Goal: Task Accomplishment & Management: Manage account settings

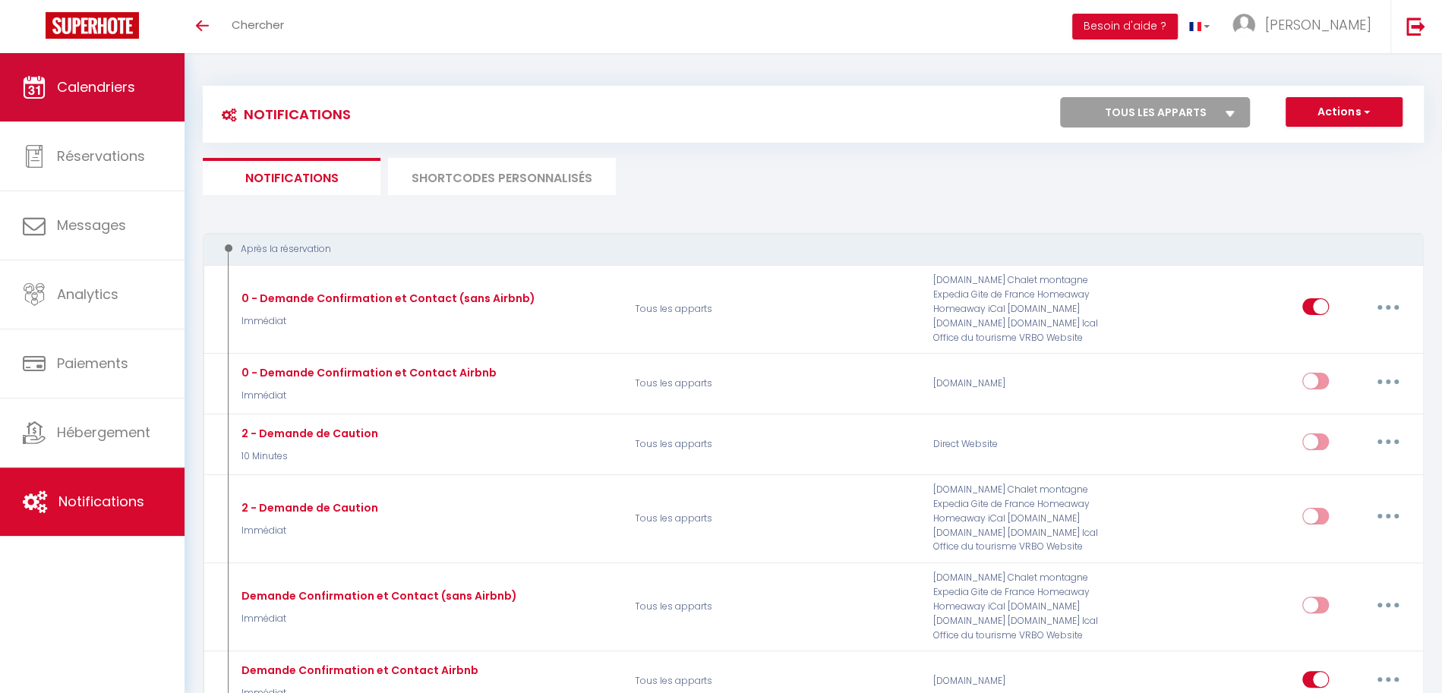
click at [141, 107] on link "Calendriers" at bounding box center [92, 87] width 185 height 68
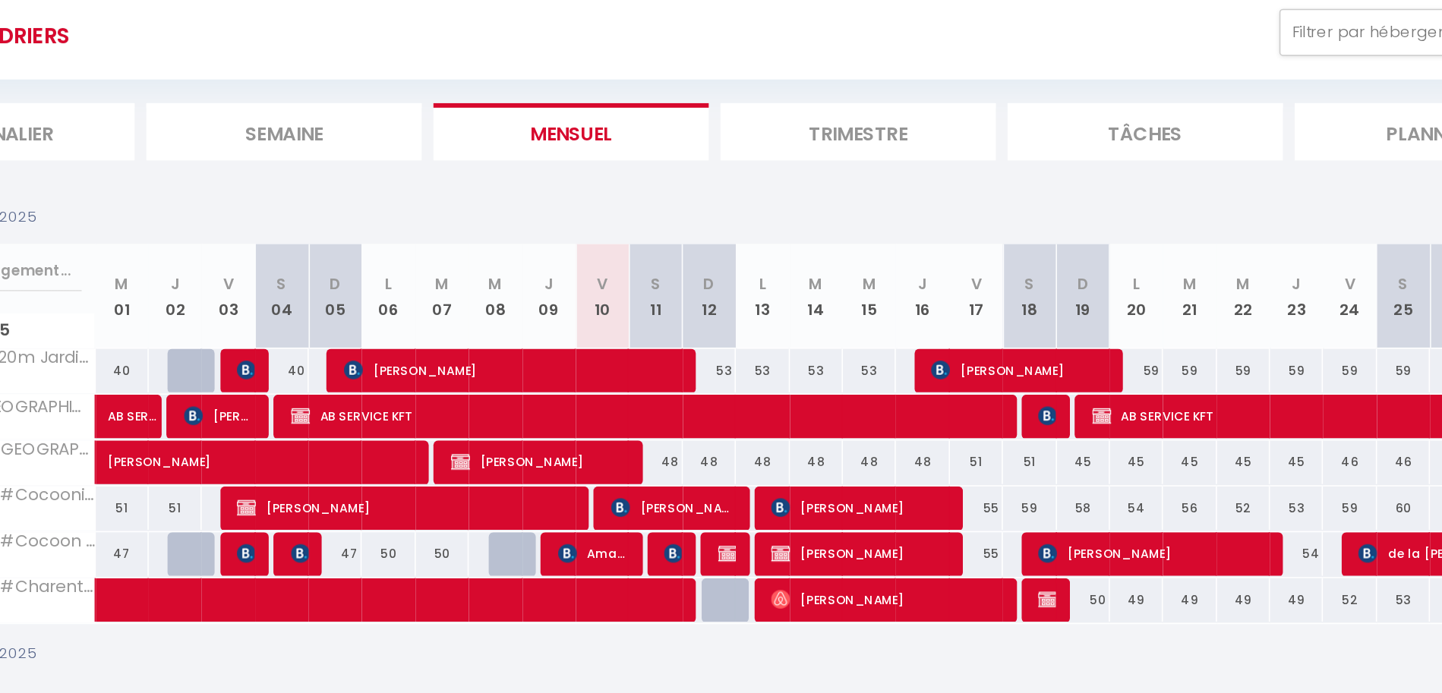
drag, startPoint x: 686, startPoint y: 313, endPoint x: 740, endPoint y: 313, distance: 54.7
click at [740, 313] on tr "Octobre 2025 M 01 J 02 V 03 S 04 D 05 L 06 M 07 M 08 J 09 V 10 S 11 D 12 L 13 M…" at bounding box center [814, 313] width 1221 height 68
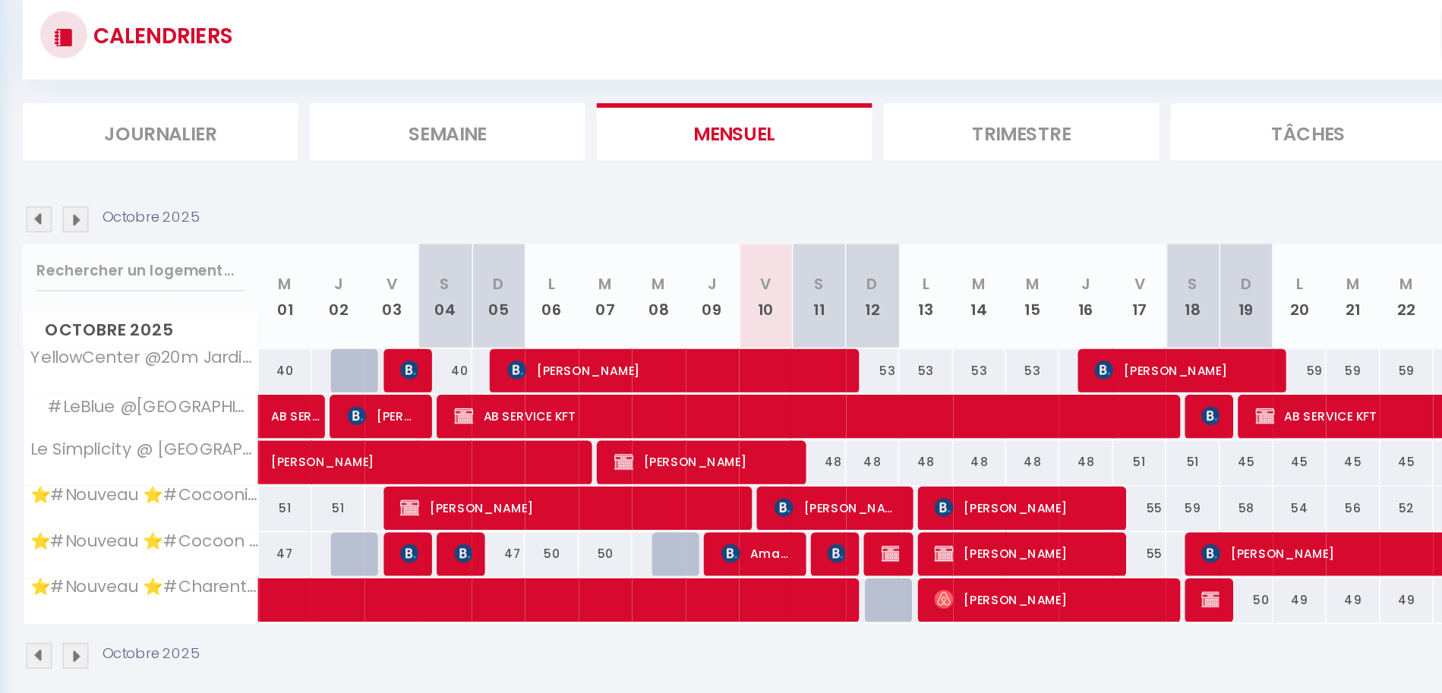
click at [709, 324] on th "S 11" at bounding box center [716, 313] width 34 height 68
click at [725, 479] on img at bounding box center [728, 478] width 12 height 12
select select "OK"
select select "KO"
select select "0"
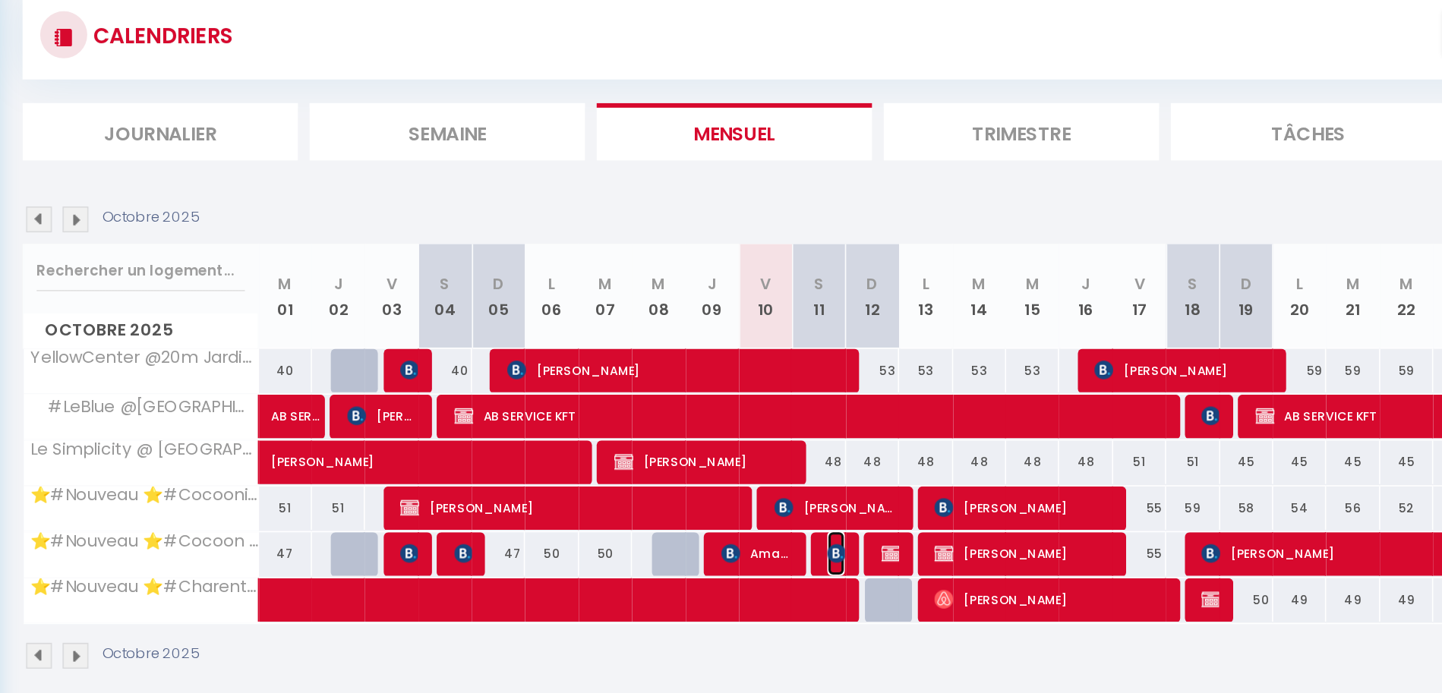
select select "0"
select select "1"
select select
select select "51297"
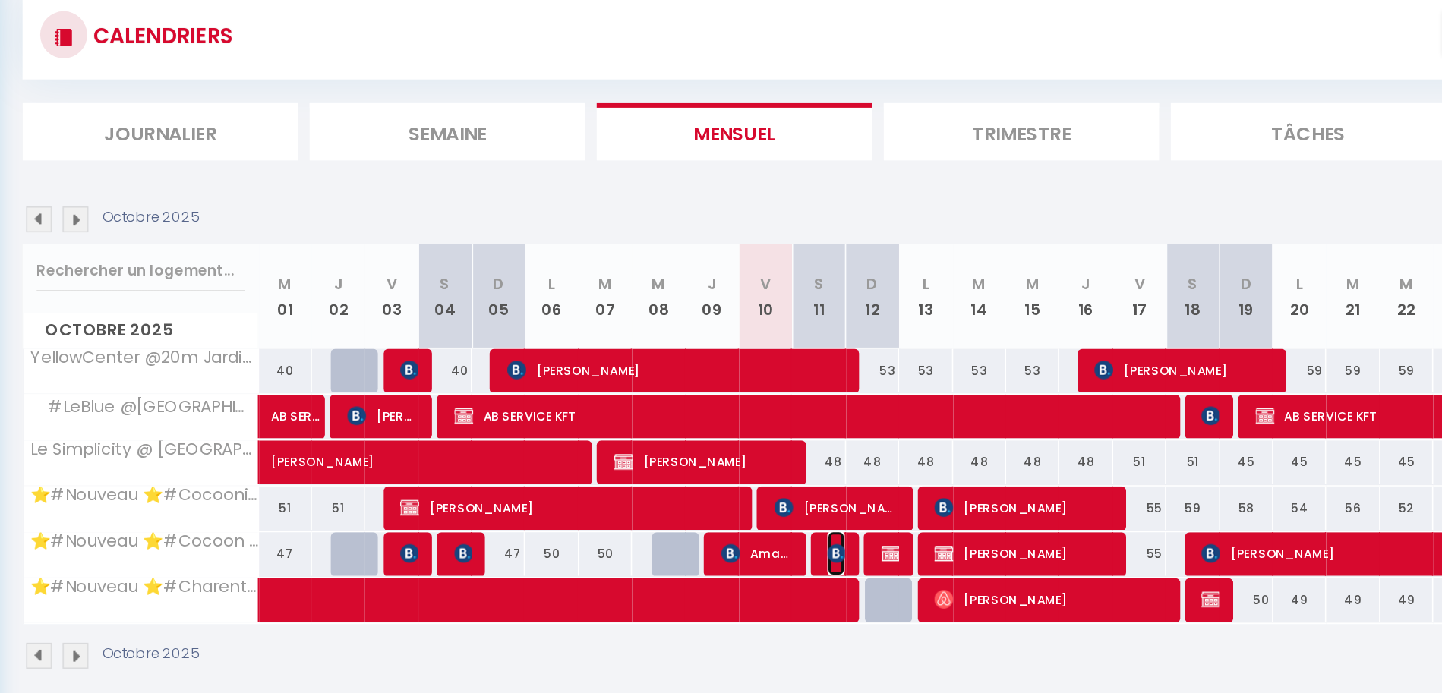
select select "51353"
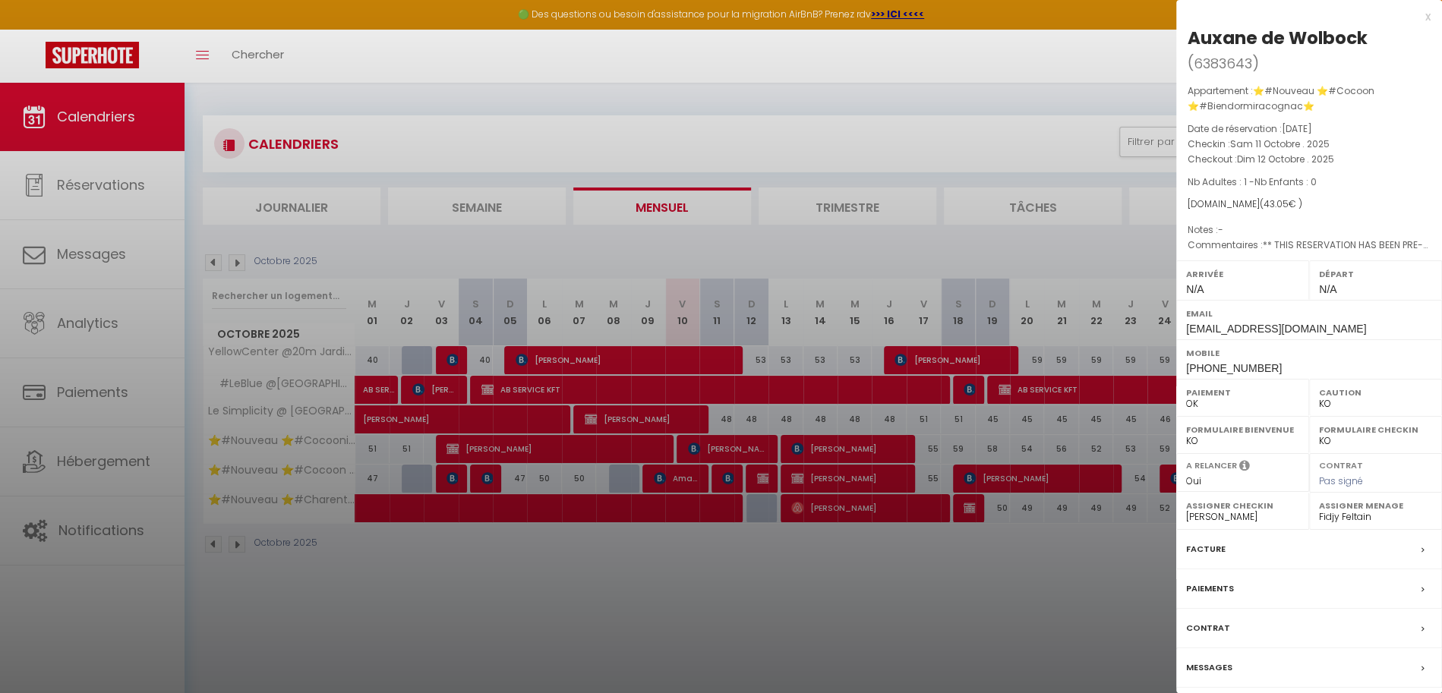
click at [1223, 660] on label "Messages" at bounding box center [1209, 668] width 46 height 16
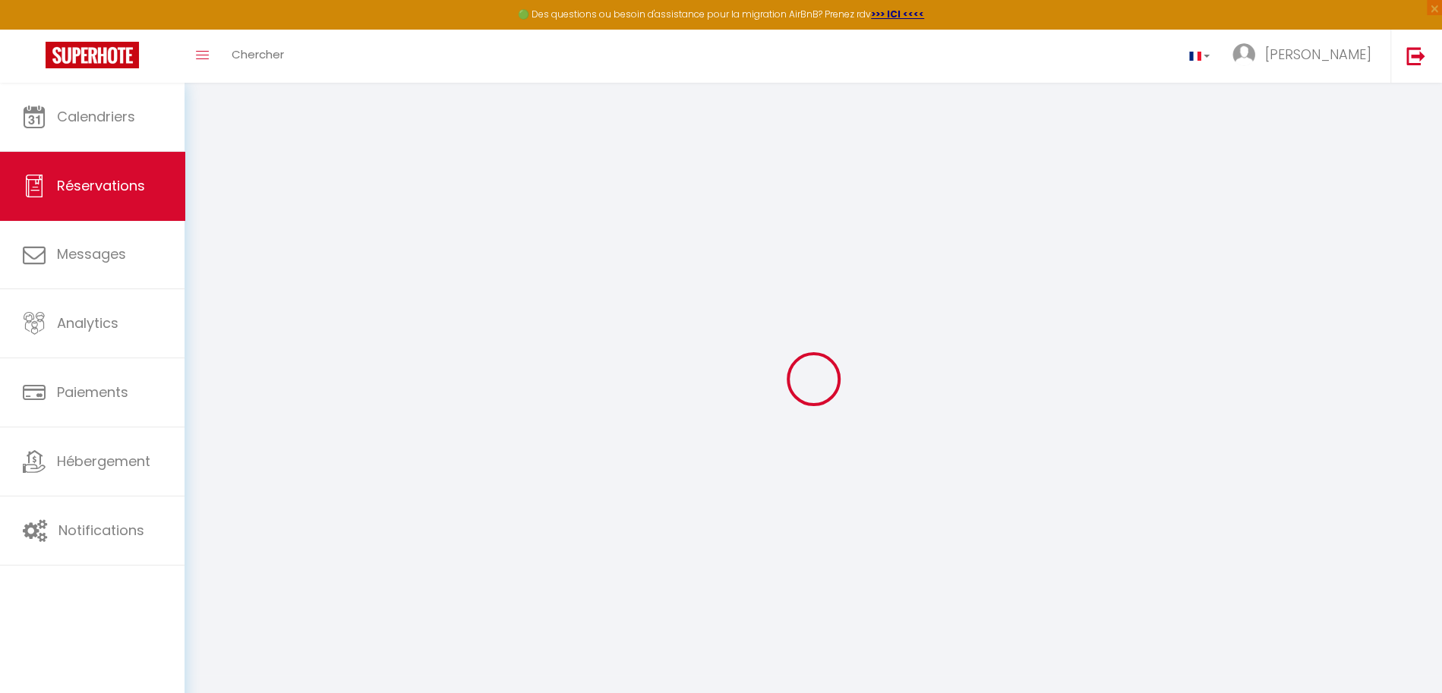
select select
checkbox input "false"
select select
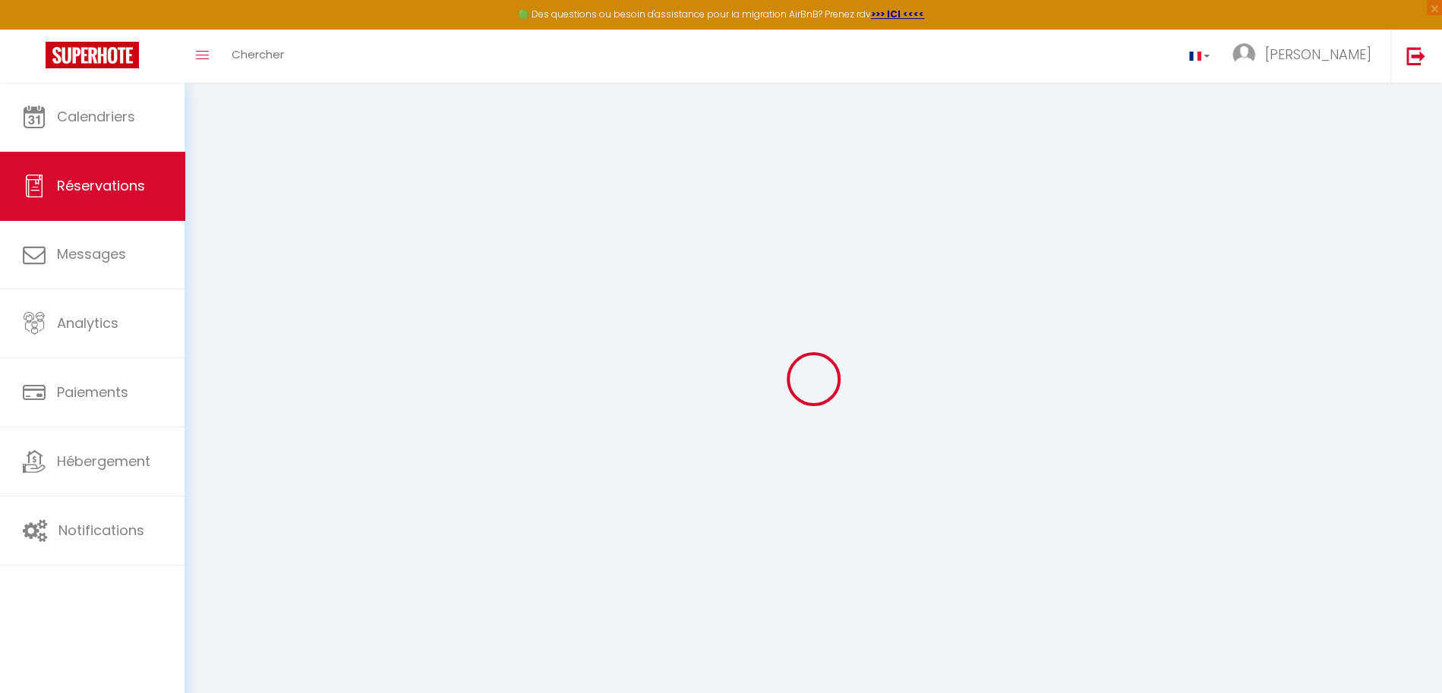
checkbox input "false"
type textarea "** THIS RESERVATION HAS BEEN PRE-PAID ** Reservation has a cancellation grace p…"
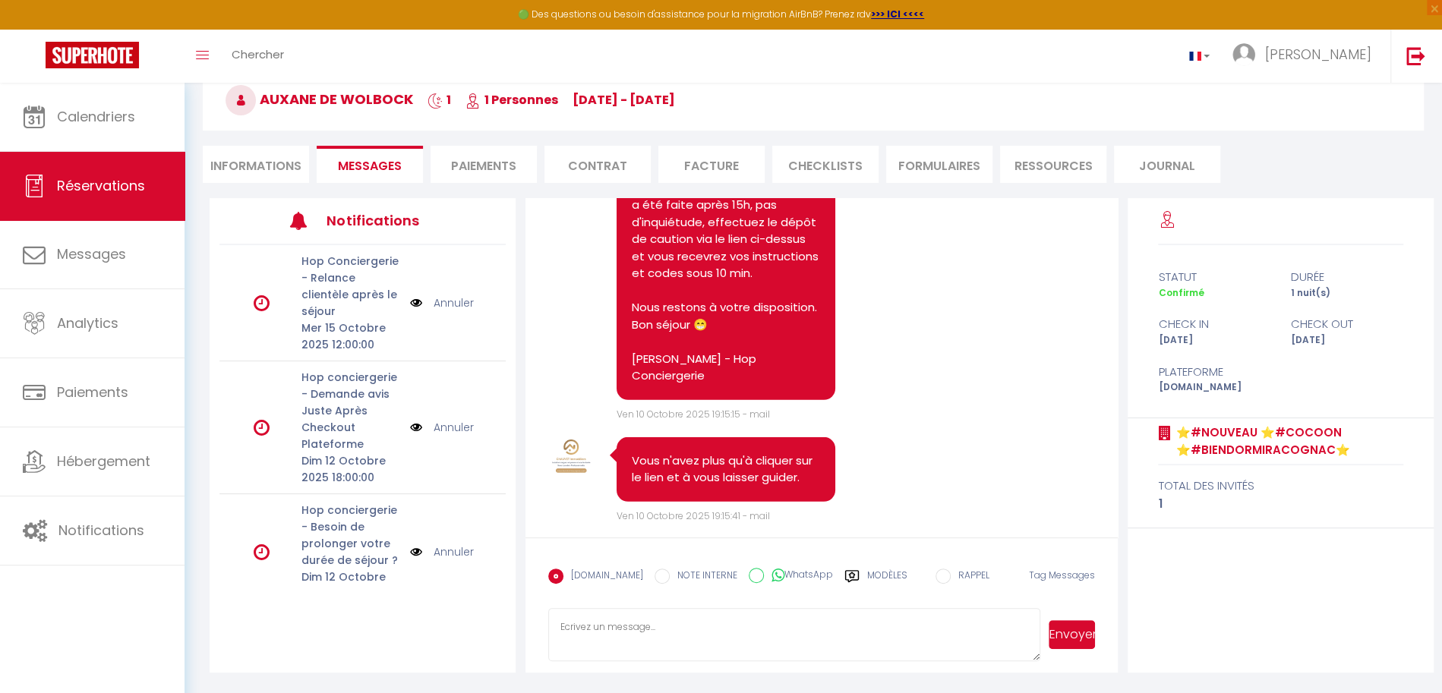
scroll to position [7739, 0]
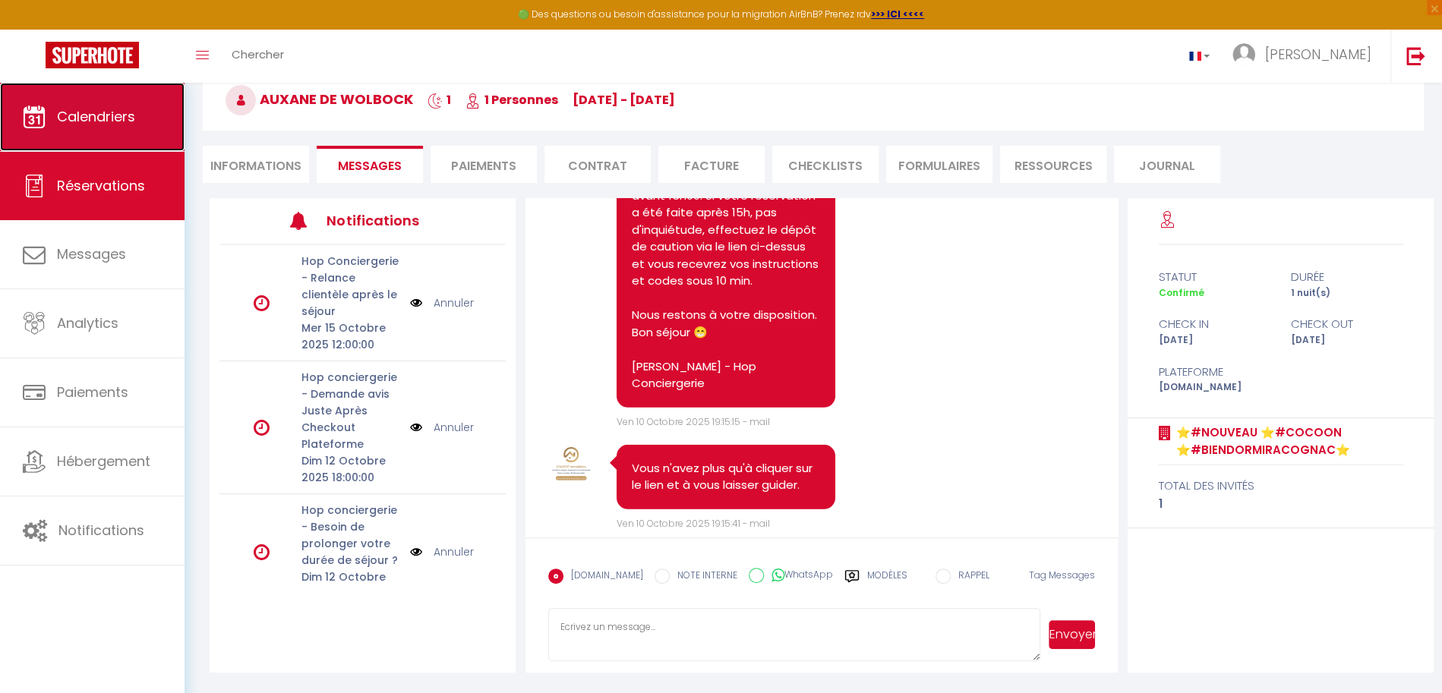
click at [128, 124] on span "Calendriers" at bounding box center [96, 116] width 78 height 19
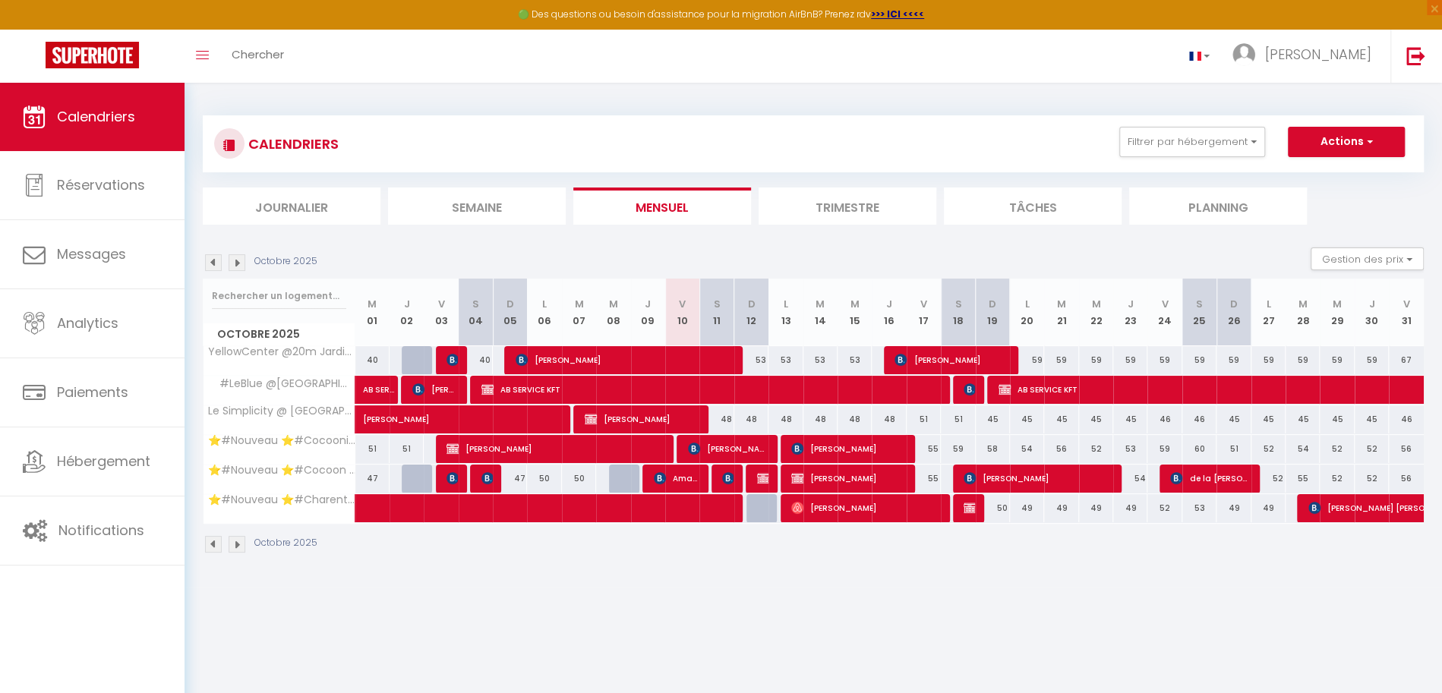
click at [239, 258] on img at bounding box center [237, 262] width 17 height 17
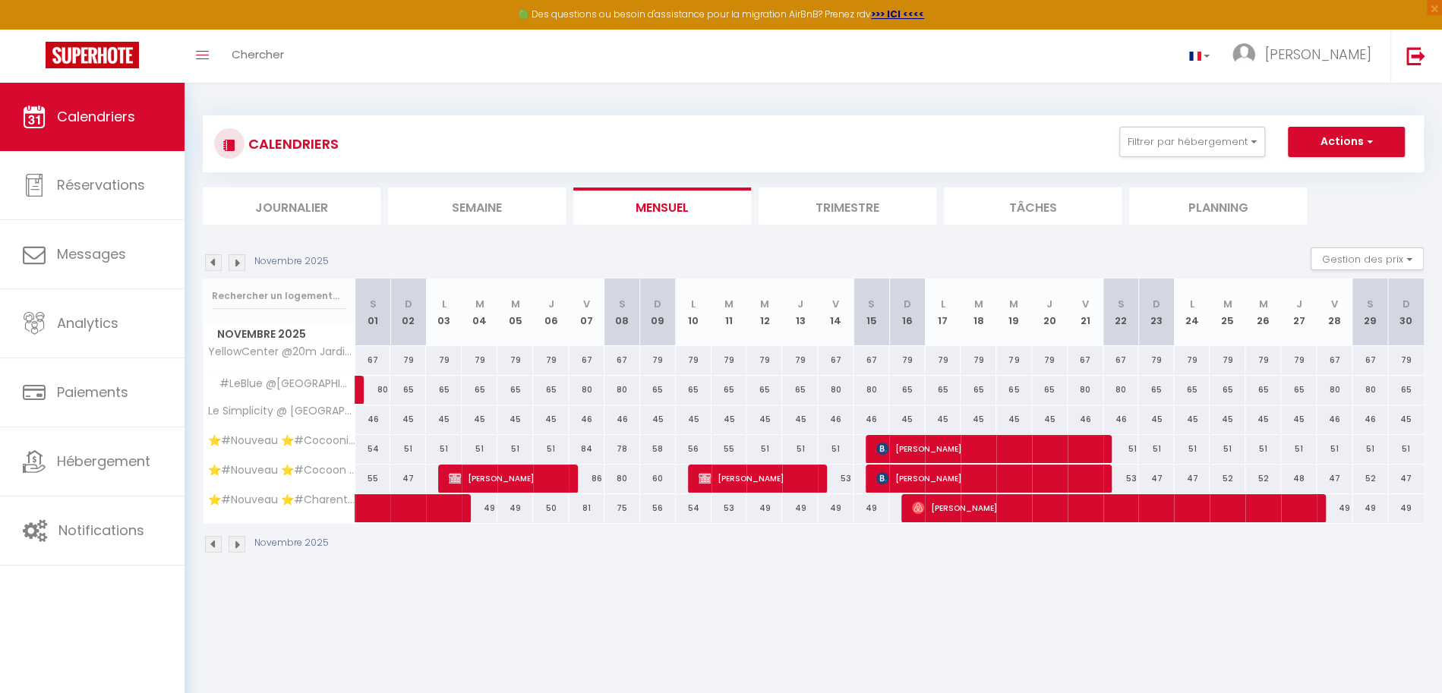
click at [216, 260] on img at bounding box center [213, 262] width 17 height 17
